Goal: Task Accomplishment & Management: Use online tool/utility

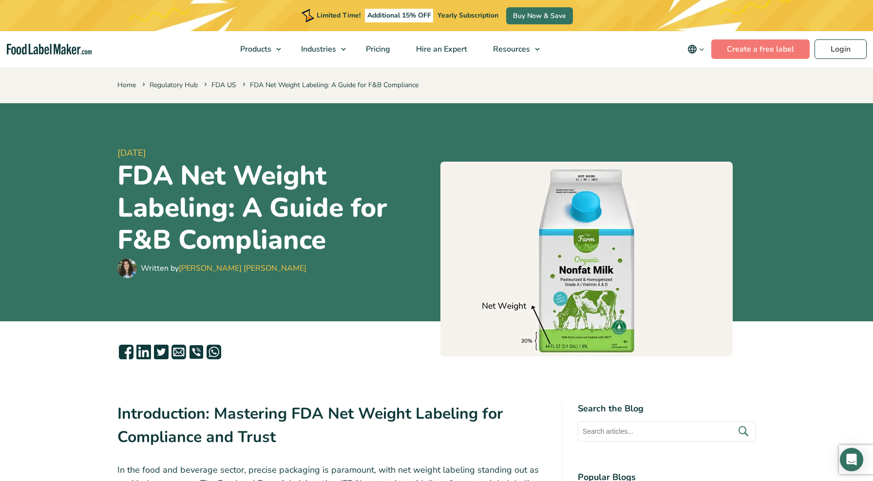
click at [64, 54] on img "main navigation" at bounding box center [49, 49] width 85 height 11
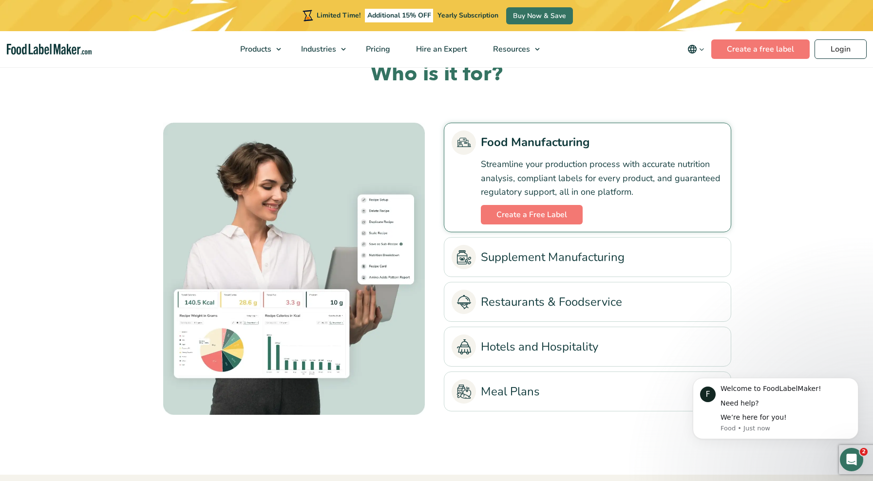
scroll to position [2183, 0]
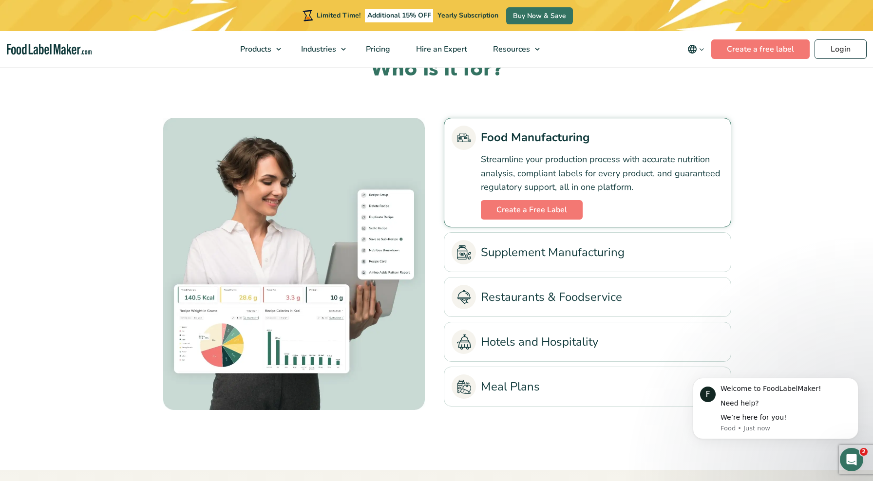
click at [539, 250] on link "Supplement Manufacturing" at bounding box center [588, 252] width 272 height 24
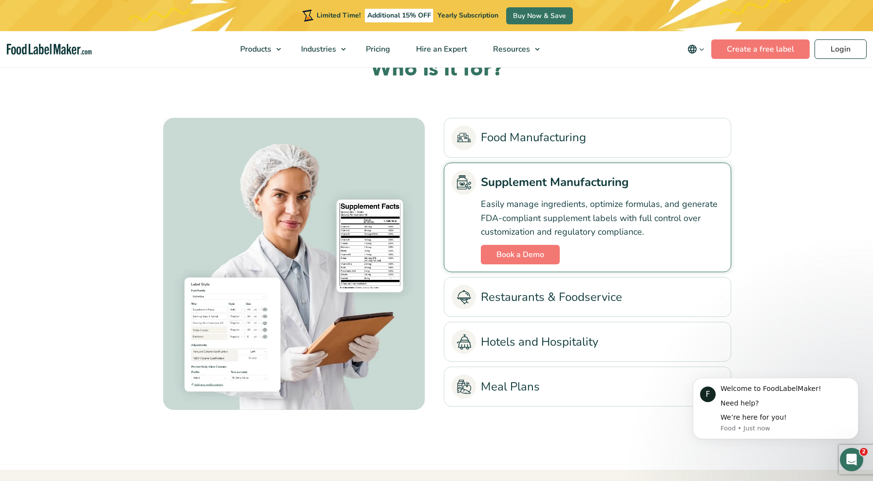
click at [521, 286] on link "Restaurants & Foodservice" at bounding box center [588, 297] width 272 height 24
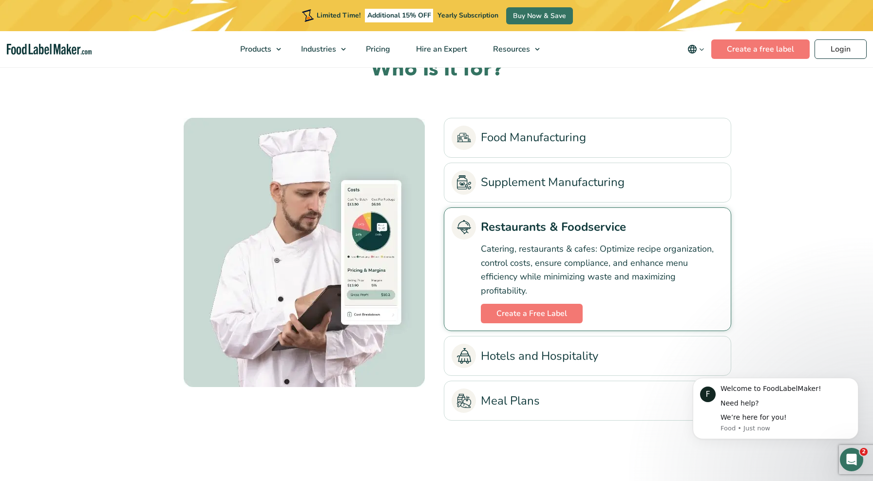
click at [507, 128] on link "Food Manufacturing" at bounding box center [588, 138] width 272 height 24
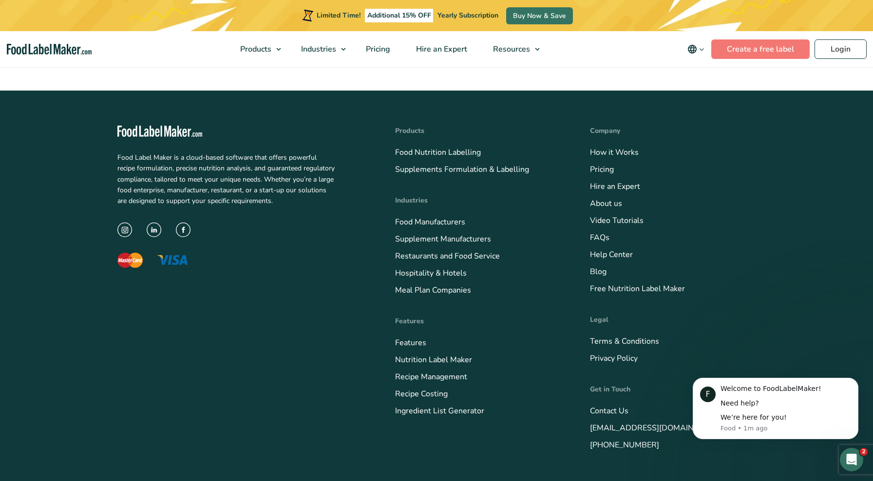
scroll to position [3907, 0]
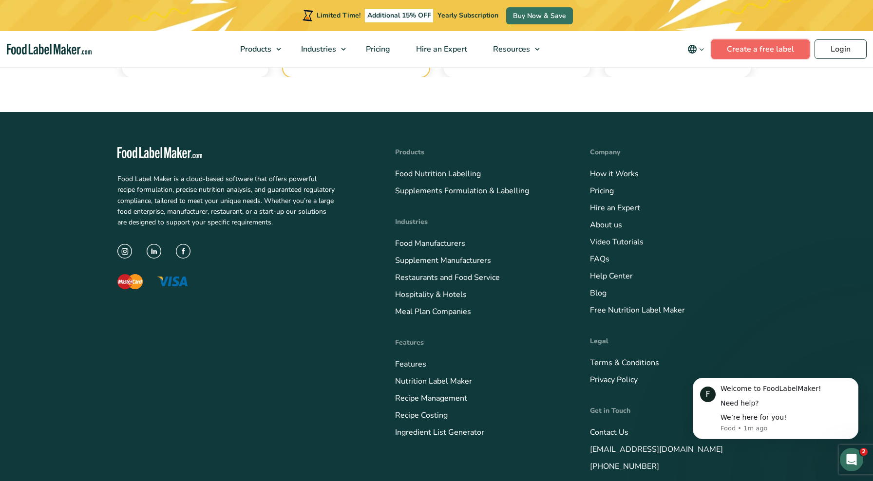
click at [751, 52] on link "Create a free label" at bounding box center [760, 48] width 98 height 19
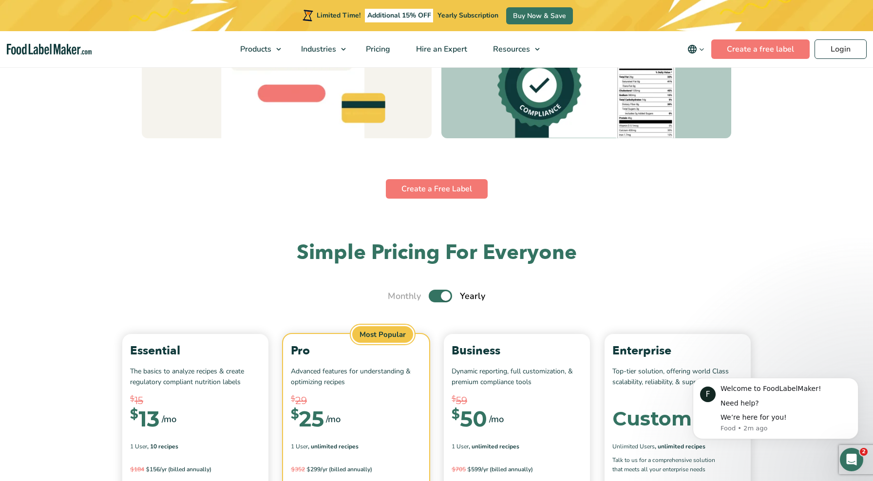
scroll to position [3248, 0]
